Goal: Check status

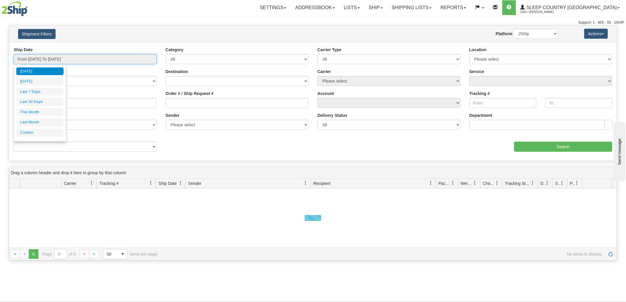
click at [48, 61] on input "From [DATE] To [DATE]" at bounding box center [85, 59] width 143 height 10
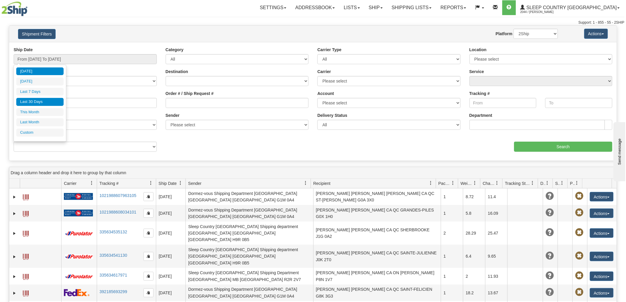
click at [34, 102] on li "Last 30 Days" at bounding box center [39, 102] width 47 height 8
type input "From [DATE] To [DATE]"
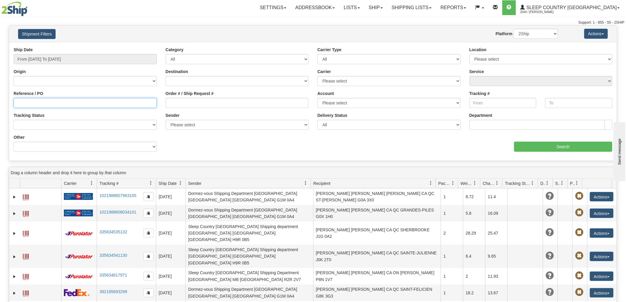
click at [41, 103] on input "Reference / PO" at bounding box center [85, 103] width 143 height 10
paste input "9002H979310"
type input "9002H979310"
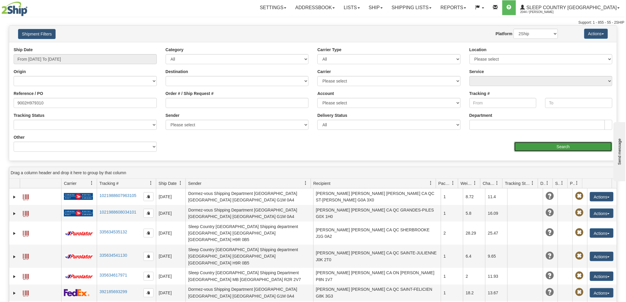
click at [546, 149] on input "Search" at bounding box center [563, 147] width 98 height 10
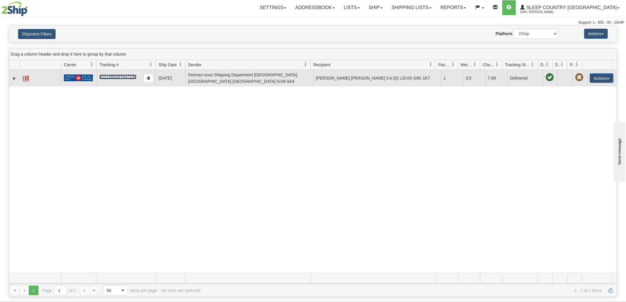
click at [117, 78] on link "1021988397647100" at bounding box center [117, 77] width 37 height 5
